Goal: Task Accomplishment & Management: Complete application form

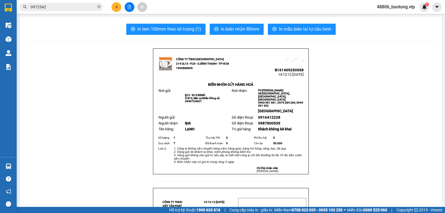
click at [80, 8] on input "0972542" at bounding box center [64, 7] width 66 height 6
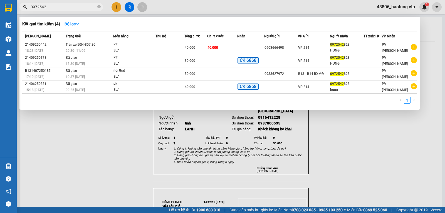
click at [80, 8] on input "0972542" at bounding box center [64, 7] width 66 height 6
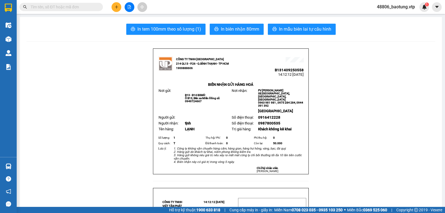
click at [117, 5] on button at bounding box center [117, 7] width 10 height 10
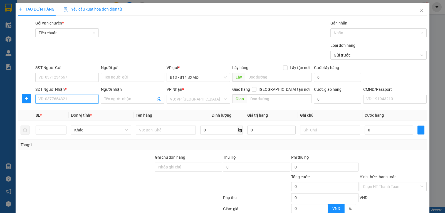
click at [63, 98] on input "SĐT Người Nhận *" at bounding box center [66, 99] width 63 height 9
click at [80, 111] on div "0914659379 - thuận đạt" at bounding box center [66, 111] width 56 height 6
type input "0914659379"
type input "thuận đạt"
type input "nhân cơ - tài sáng"
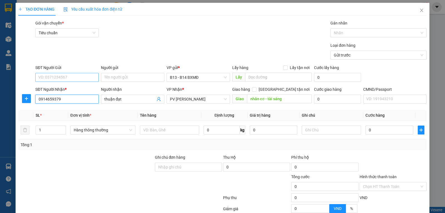
type input "0914659379"
click at [66, 78] on input "SĐT Người Gửi" at bounding box center [66, 77] width 63 height 9
type input "0964734111"
click at [51, 88] on div "0964734111 - 0" at bounding box center [66, 88] width 56 height 6
type input "0"
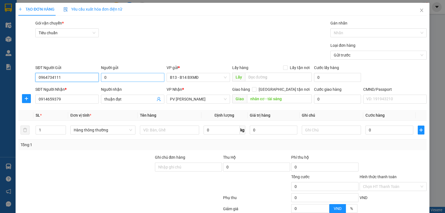
type input "0964734111"
click at [130, 80] on input "0" at bounding box center [132, 77] width 63 height 9
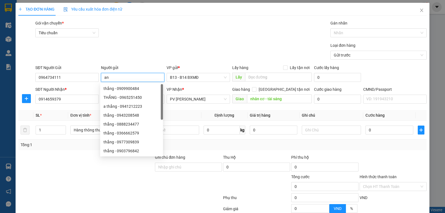
type input "an"
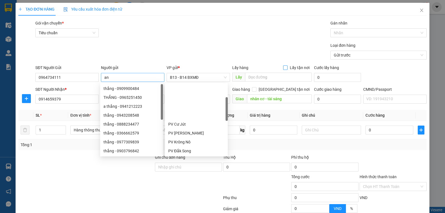
scroll to position [44, 0]
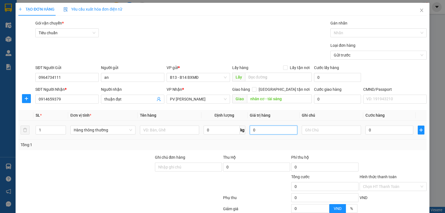
click at [272, 130] on input "0" at bounding box center [274, 129] width 48 height 9
drag, startPoint x: 145, startPoint y: 135, endPoint x: 151, endPoint y: 132, distance: 6.1
click at [147, 134] on input "text" at bounding box center [169, 129] width 59 height 9
type input "pt"
type input "t"
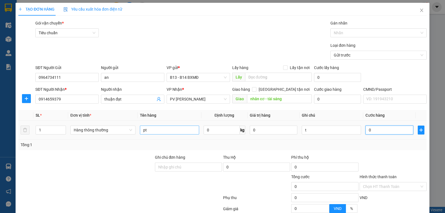
type input "5"
type input "50"
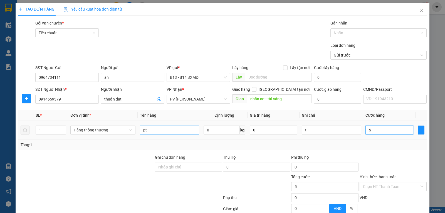
type input "50"
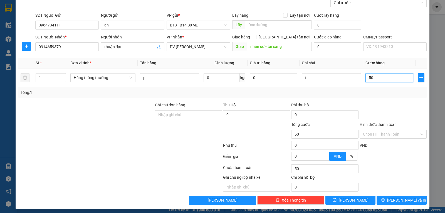
scroll to position [56, 0]
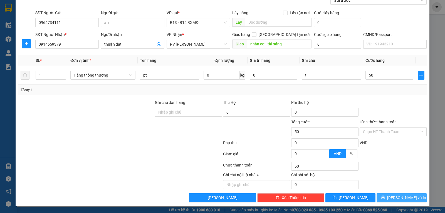
type input "50.000"
drag, startPoint x: 404, startPoint y: 195, endPoint x: 422, endPoint y: 138, distance: 59.6
click at [435, 138] on div "TẠO ĐƠN HÀNG Yêu cầu xuất hóa đơn điện tử Transit Pickup Surcharge Ids Transit …" at bounding box center [222, 106] width 445 height 213
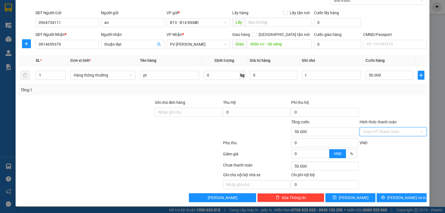
click at [405, 130] on input "Hình thức thanh toán" at bounding box center [391, 131] width 56 height 8
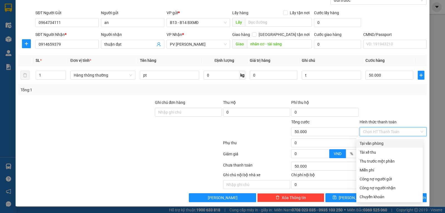
click at [378, 141] on div "Tại văn phòng" at bounding box center [390, 143] width 60 height 6
type input "0"
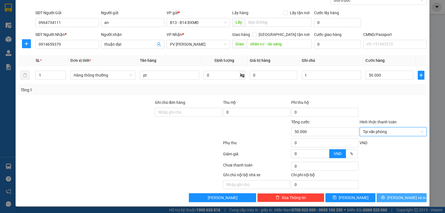
drag, startPoint x: 403, startPoint y: 197, endPoint x: 399, endPoint y: 169, distance: 28.1
click at [403, 197] on span "[PERSON_NAME] và In" at bounding box center [406, 197] width 39 height 6
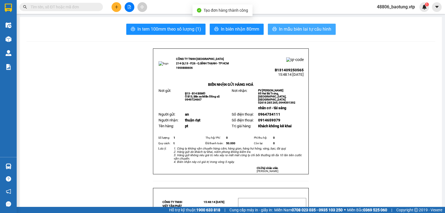
click at [311, 26] on span "In mẫu biên lai tự cấu hình" at bounding box center [305, 29] width 52 height 7
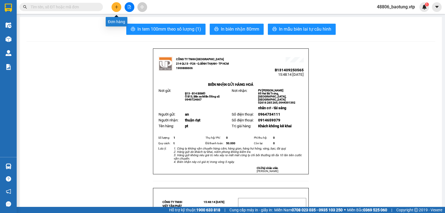
click at [116, 9] on button at bounding box center [117, 7] width 10 height 10
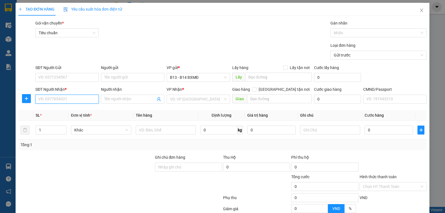
click at [46, 101] on input "SĐT Người Nhận *" at bounding box center [66, 99] width 63 height 9
type input "0832224879"
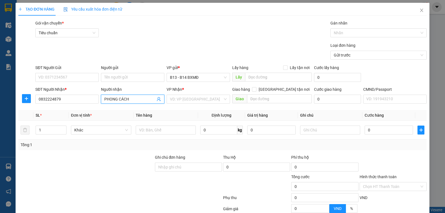
type input "PHONG CÁCH"
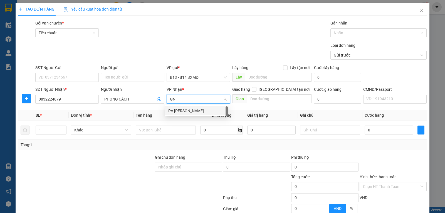
type input "GN"
click at [201, 100] on input "search" at bounding box center [196, 99] width 53 height 8
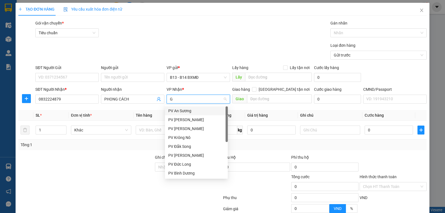
type input "GN"
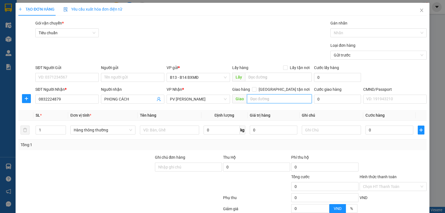
click at [250, 103] on input "text" at bounding box center [279, 98] width 65 height 9
type input "D"
type input "ĐẮK LẤP"
click at [149, 130] on input "text" at bounding box center [169, 129] width 59 height 9
click at [49, 75] on input "SĐT Người Gửi" at bounding box center [66, 77] width 63 height 9
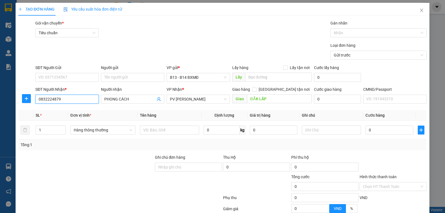
drag, startPoint x: 77, startPoint y: 99, endPoint x: 7, endPoint y: 99, distance: 70.1
click at [7, 97] on div "TẠO ĐƠN HÀNG Yêu cầu xuất hóa đơn điện tử Transit Pickup Surcharge Ids Transit …" at bounding box center [222, 106] width 445 height 213
click at [154, 133] on input "text" at bounding box center [169, 129] width 59 height 9
type input "DẦU GỌI"
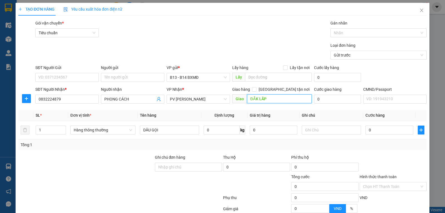
click at [268, 98] on input "ĐẮK LẤP" at bounding box center [279, 98] width 65 height 9
type input "ĐẮK LẤP/TÀI SÁNG OK"
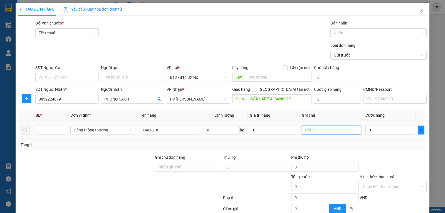
click at [313, 125] on input "text" at bounding box center [331, 129] width 59 height 9
type input "T"
type input "4"
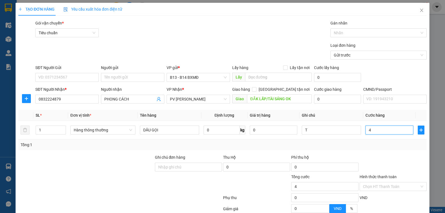
type input "40"
type input "400"
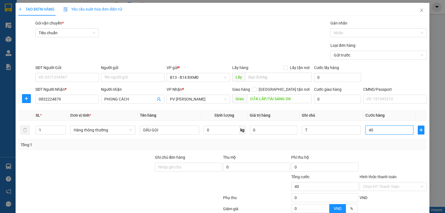
type input "400"
type input "4.000"
type input "40.000"
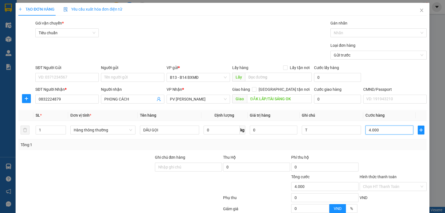
type input "40.000"
click at [363, 182] on input "Hình thức thanh toán" at bounding box center [391, 186] width 56 height 8
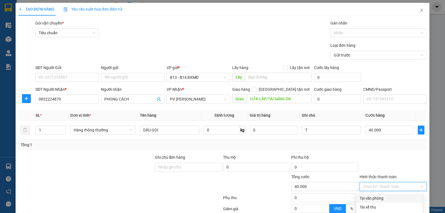
click at [366, 195] on div "Tại văn phòng" at bounding box center [390, 198] width 60 height 6
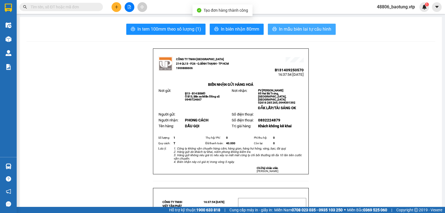
click at [274, 26] on button "In mẫu biên lai tự cấu hình" at bounding box center [302, 29] width 68 height 11
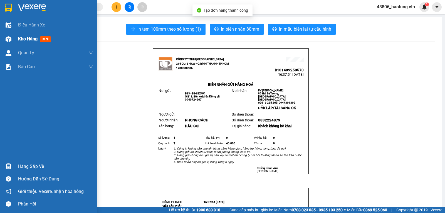
click at [11, 40] on div at bounding box center [9, 39] width 10 height 10
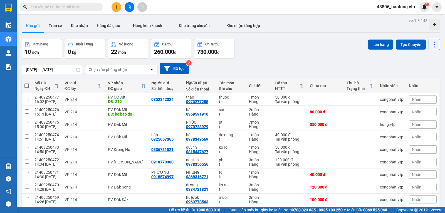
click at [182, 76] on div "[DATE] – [DATE] Press the down arrow key to interact with the calendar and sele…" at bounding box center [231, 69] width 418 height 20
click at [182, 72] on button "Bộ lọc" at bounding box center [174, 68] width 29 height 11
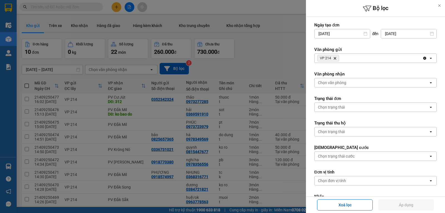
click at [378, 60] on div "VP 214 Delete" at bounding box center [368, 58] width 108 height 9
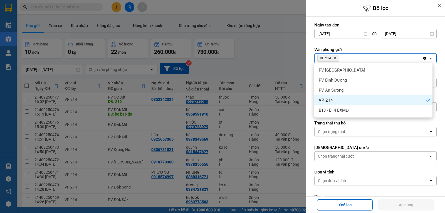
click at [422, 60] on icon "Clear all" at bounding box center [424, 58] width 4 height 4
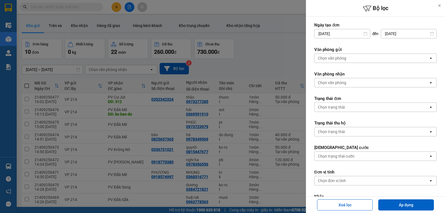
click at [394, 58] on div "Chọn văn phòng" at bounding box center [371, 58] width 114 height 9
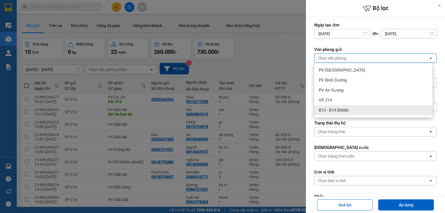
click at [354, 107] on div "B13 - B14 BXMĐ" at bounding box center [373, 110] width 118 height 10
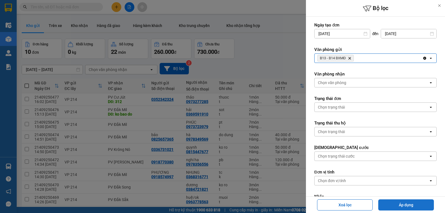
drag, startPoint x: 402, startPoint y: 205, endPoint x: 405, endPoint y: 202, distance: 4.5
click at [402, 205] on button "Áp dụng" at bounding box center [406, 204] width 56 height 11
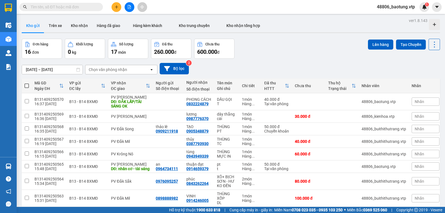
click at [115, 7] on icon "plus" at bounding box center [117, 7] width 4 height 4
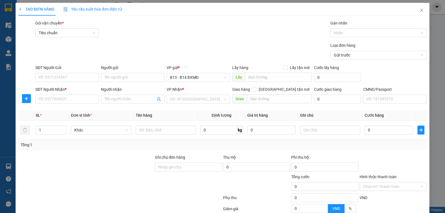
click at [46, 95] on div "SĐT Người Nhận *" at bounding box center [66, 90] width 63 height 8
click at [51, 100] on input "SĐT Người Nhận *" at bounding box center [66, 99] width 63 height 9
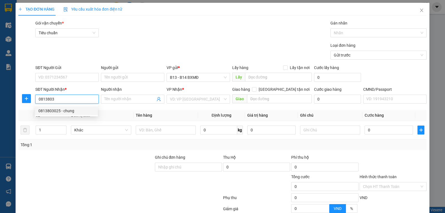
click at [84, 109] on div "0813803025 - chung" at bounding box center [66, 111] width 56 height 6
type input "0813803025"
type input "chung"
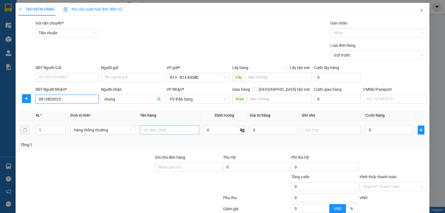
type input "0813803025"
click at [159, 128] on input "text" at bounding box center [169, 129] width 59 height 9
type input "PT"
type input "T"
type input "4"
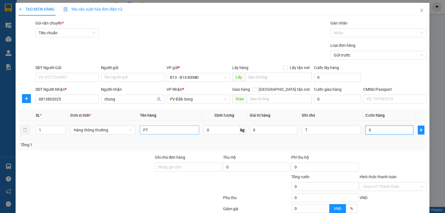
type input "4"
type input "40"
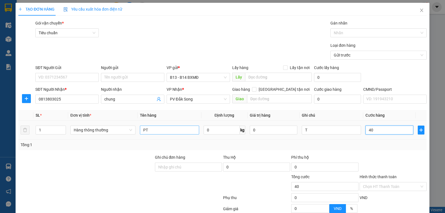
type input "400"
type input "4.000"
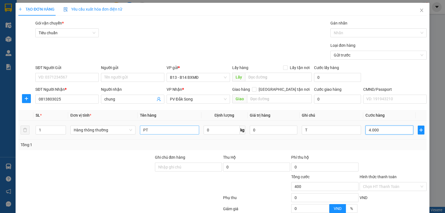
type input "4.000"
type input "40.000"
type input "4.000"
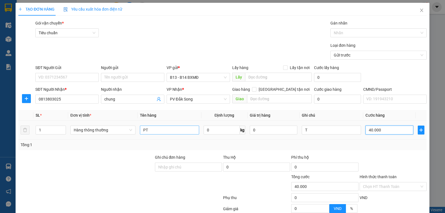
type input "4.000"
type input "0"
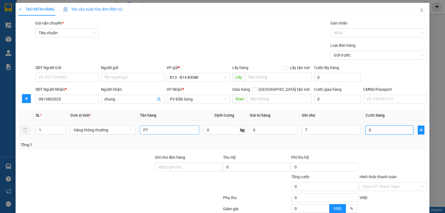
type input "05"
type input "5"
type input "050"
type input "50"
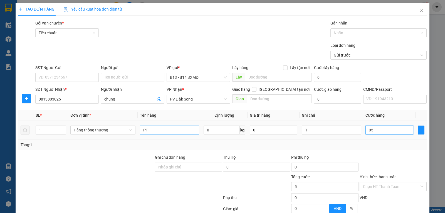
type input "50"
type input "0.500"
type input "500"
type input "05.000"
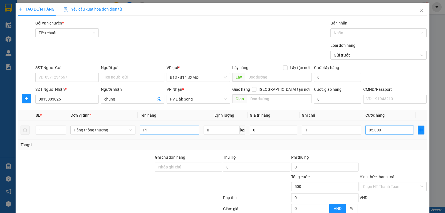
type input "5.000"
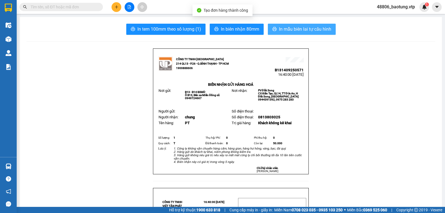
click at [310, 31] on span "In mẫu biên lai tự cấu hình" at bounding box center [305, 29] width 52 height 7
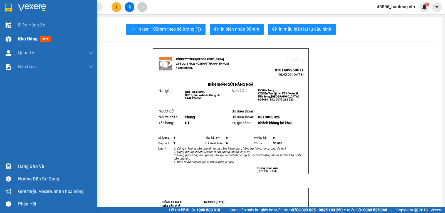
click at [15, 41] on div "Kho hàng mới" at bounding box center [48, 39] width 97 height 14
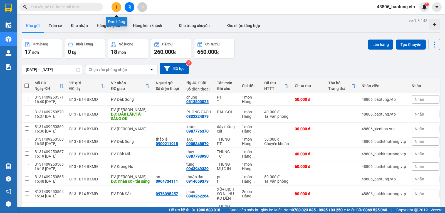
click at [120, 9] on button at bounding box center [117, 7] width 10 height 10
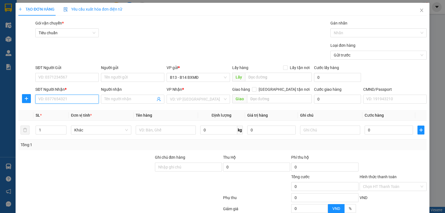
click at [58, 99] on input "SĐT Người Nhận *" at bounding box center [66, 99] width 63 height 9
click at [81, 110] on div "0989468168 - minh" at bounding box center [66, 111] width 56 height 6
type input "0989468168"
type input "minh"
type input "0989468168"
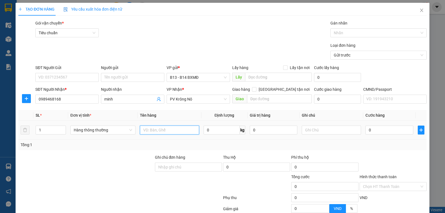
click at [174, 129] on input "text" at bounding box center [169, 129] width 59 height 9
type input "QA"
type input "C"
type input "2"
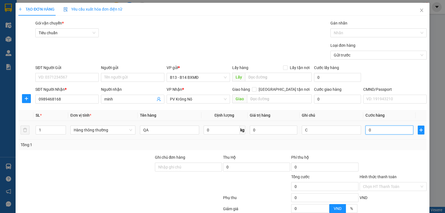
type input "2"
type input "0"
type input "03"
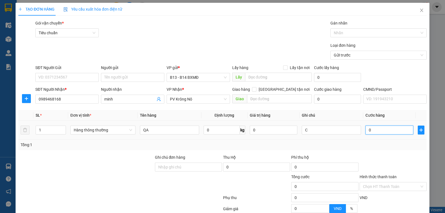
type input "3"
type input "030"
type input "30"
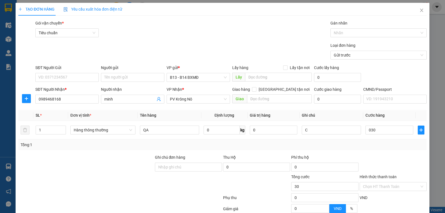
type input "30.000"
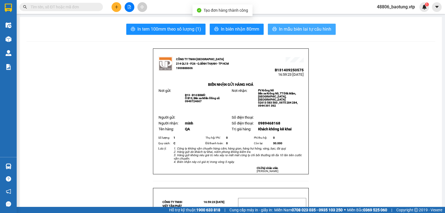
click at [272, 28] on icon "printer" at bounding box center [274, 29] width 4 height 4
click at [112, 6] on button at bounding box center [117, 7] width 10 height 10
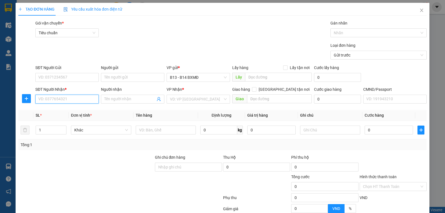
click at [51, 99] on input "SĐT Người Nhận *" at bounding box center [66, 99] width 63 height 9
type input "0962882779"
click at [79, 110] on div "0962882779 - hb" at bounding box center [66, 111] width 56 height 6
type input "hb"
type input "0962882779"
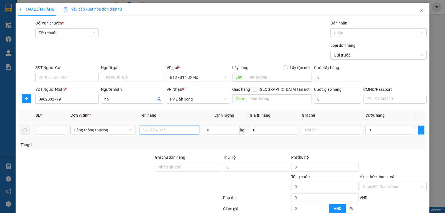
click at [183, 129] on input "text" at bounding box center [169, 129] width 59 height 9
type input "LK"
type input "T"
type input "5"
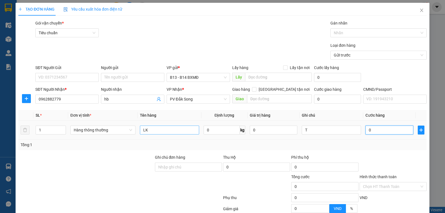
type input "5"
type input "50"
type input "500"
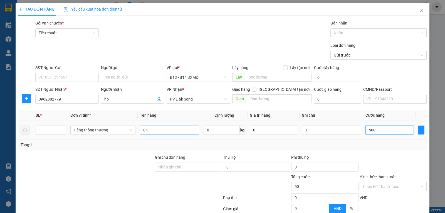
type input "500"
type input "5.000"
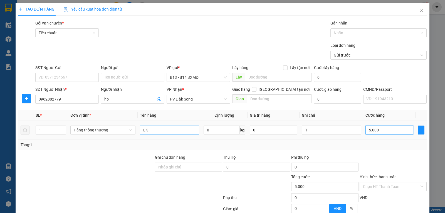
type input "50.000"
drag, startPoint x: 382, startPoint y: 196, endPoint x: 379, endPoint y: 190, distance: 6.5
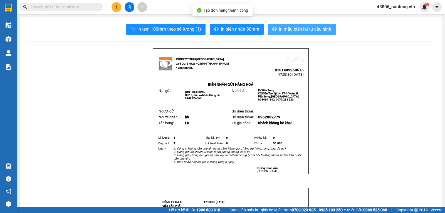
click at [300, 33] on span "In mẫu biên lai tự cấu hình" at bounding box center [305, 29] width 52 height 7
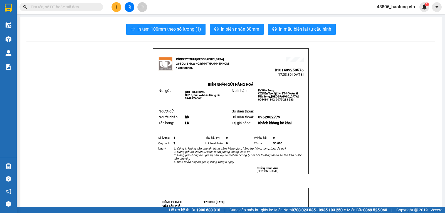
click at [116, 8] on icon "plus" at bounding box center [117, 7] width 4 height 4
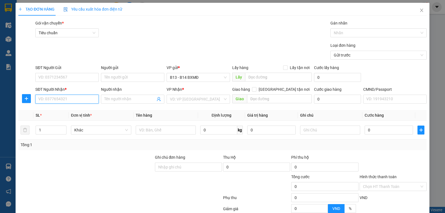
click at [64, 98] on input "SĐT Người Nhận *" at bounding box center [66, 99] width 63 height 9
type input "0967964041"
click at [60, 111] on div "0967964041 - [PERSON_NAME]" at bounding box center [66, 111] width 56 height 6
type input "liễu"
type input "0967964041"
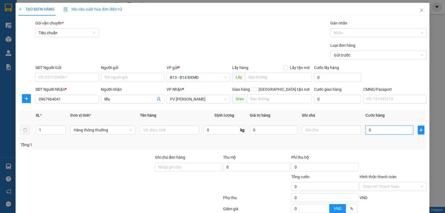
click at [394, 132] on input "0" at bounding box center [389, 129] width 48 height 9
type input "3"
type input "30"
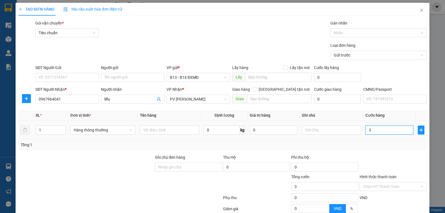
type input "30"
type input "30.000"
click at [387, 183] on input "Hình thức thanh toán" at bounding box center [391, 186] width 56 height 8
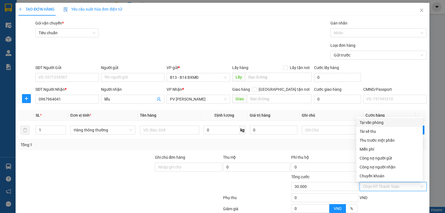
click at [368, 124] on div "Tại văn phòng" at bounding box center [390, 122] width 60 height 6
type input "0"
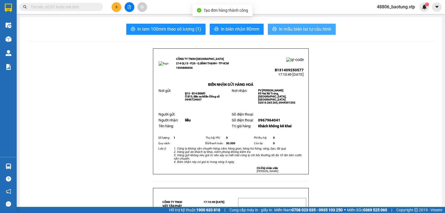
click at [314, 29] on span "In mẫu biên lai tự cấu hình" at bounding box center [305, 29] width 52 height 7
